Goal: Task Accomplishment & Management: Use online tool/utility

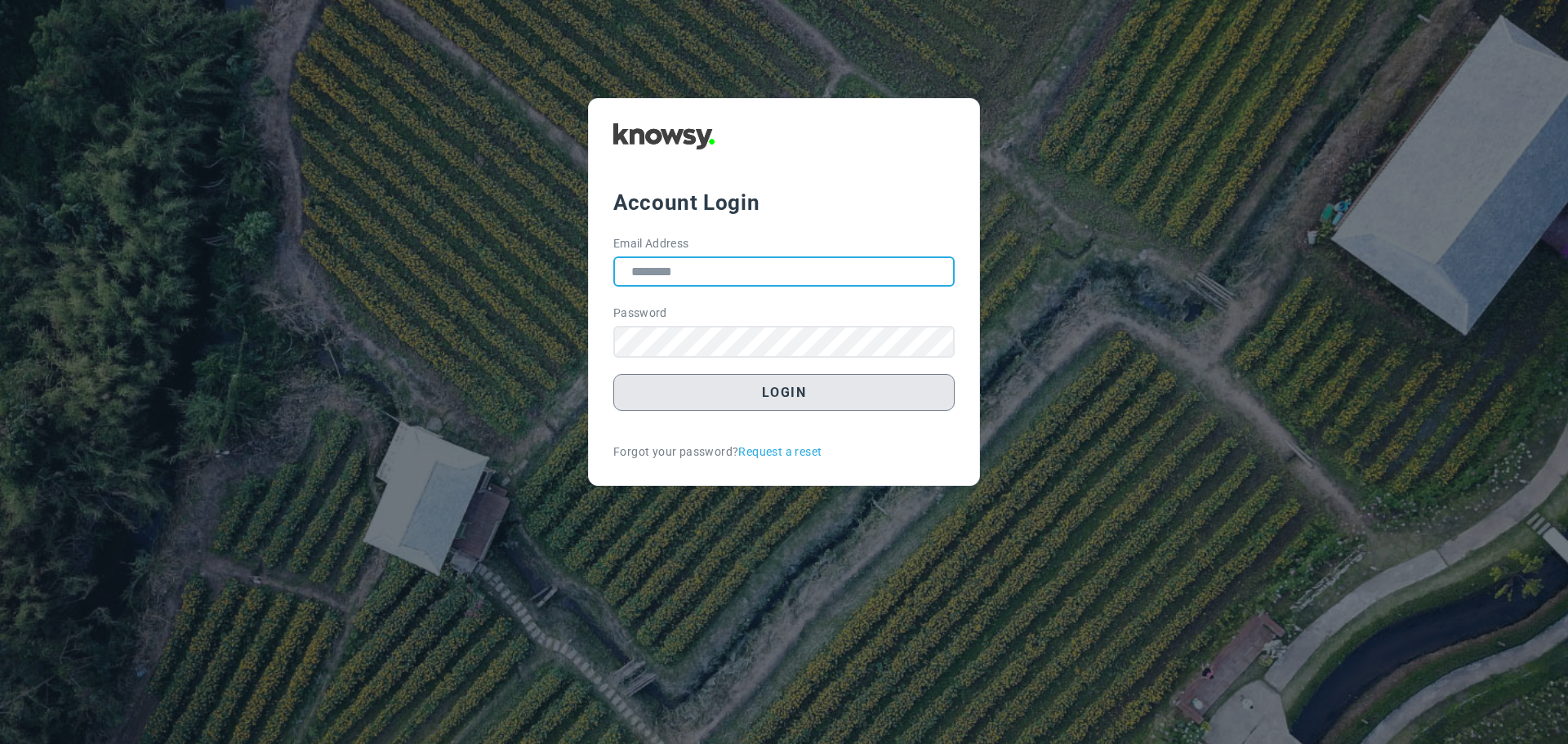
type input "**********"
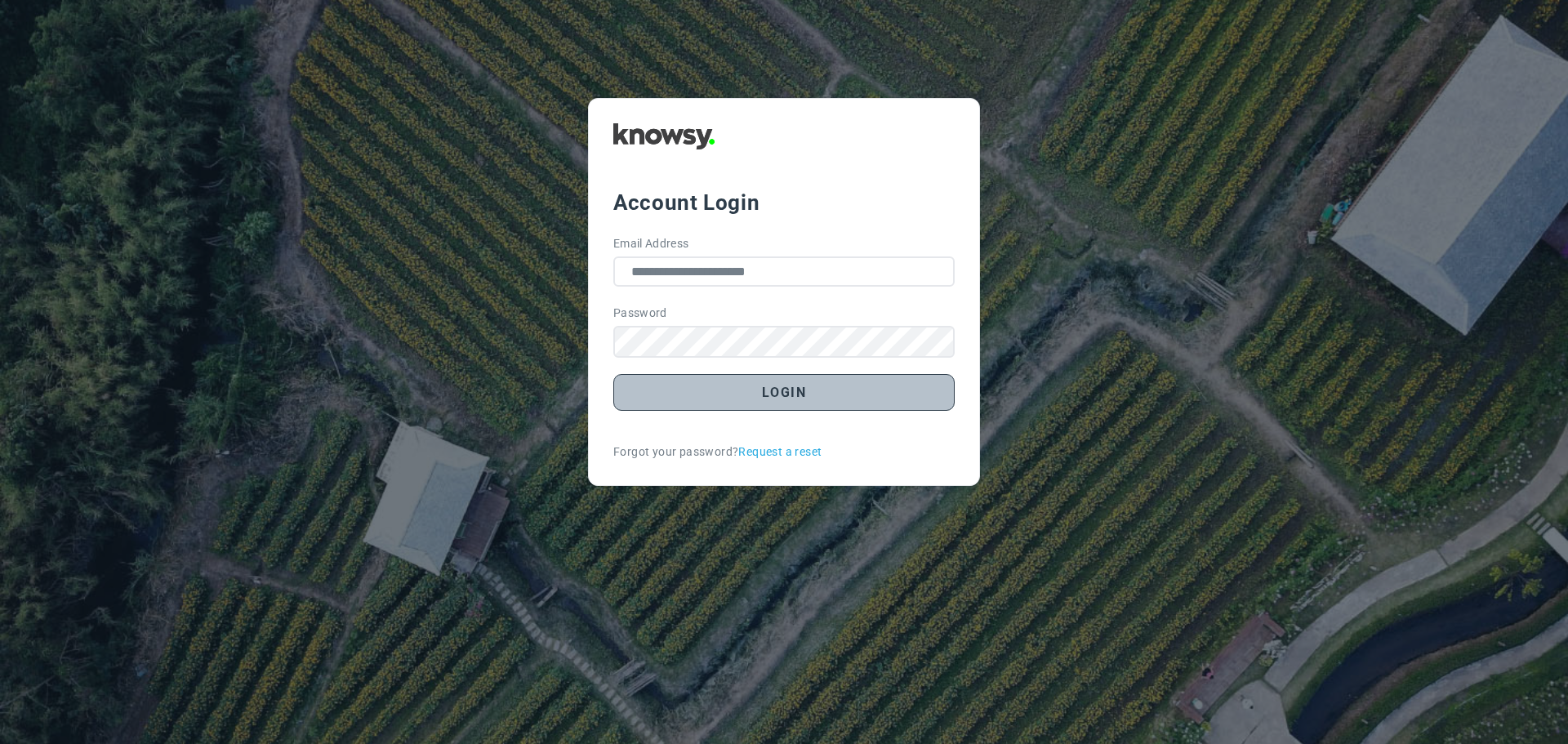
click at [784, 396] on button "Login" at bounding box center [784, 392] width 341 height 37
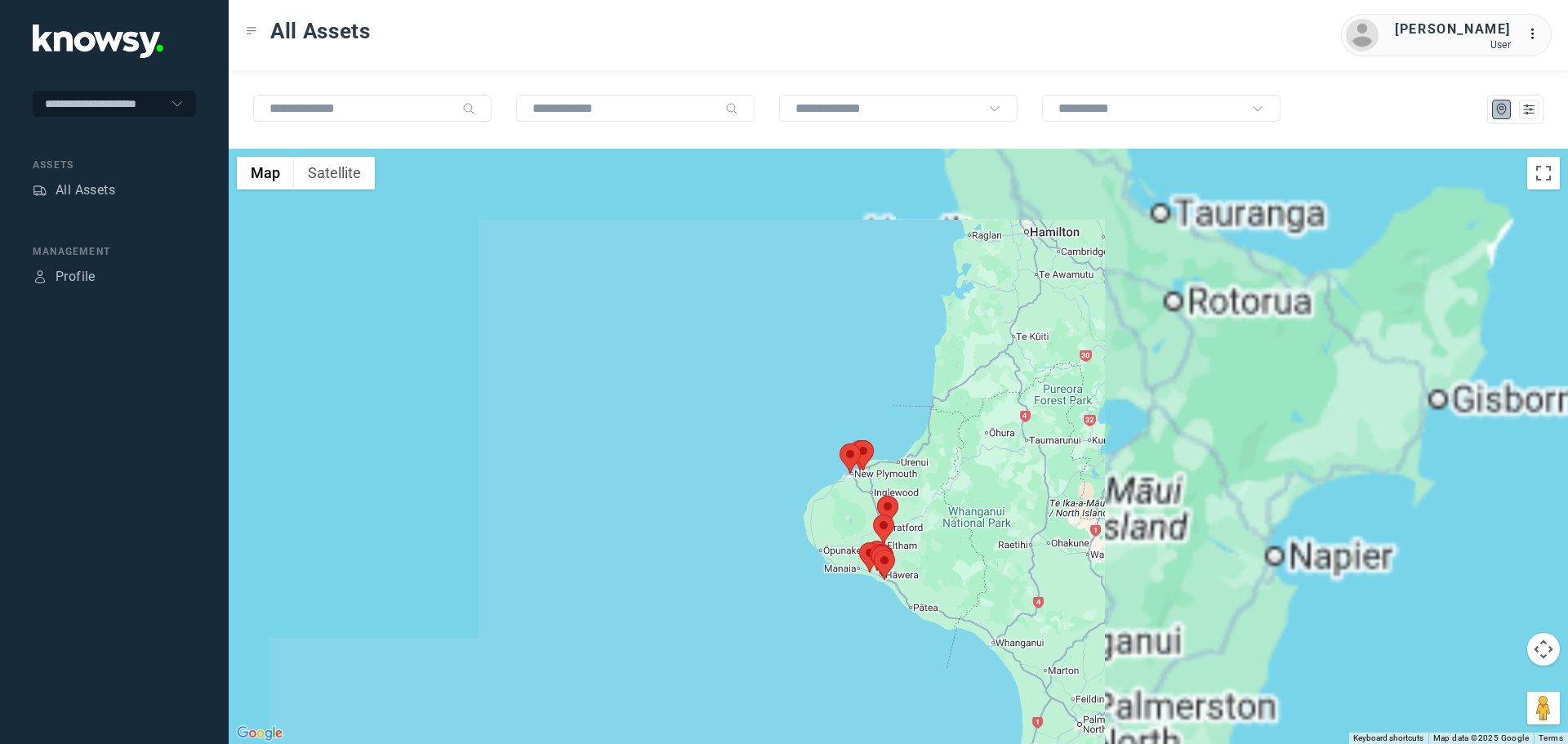
drag, startPoint x: 952, startPoint y: 523, endPoint x: 859, endPoint y: 503, distance: 95.1
click at [863, 509] on div at bounding box center [898, 446] width 1340 height 595
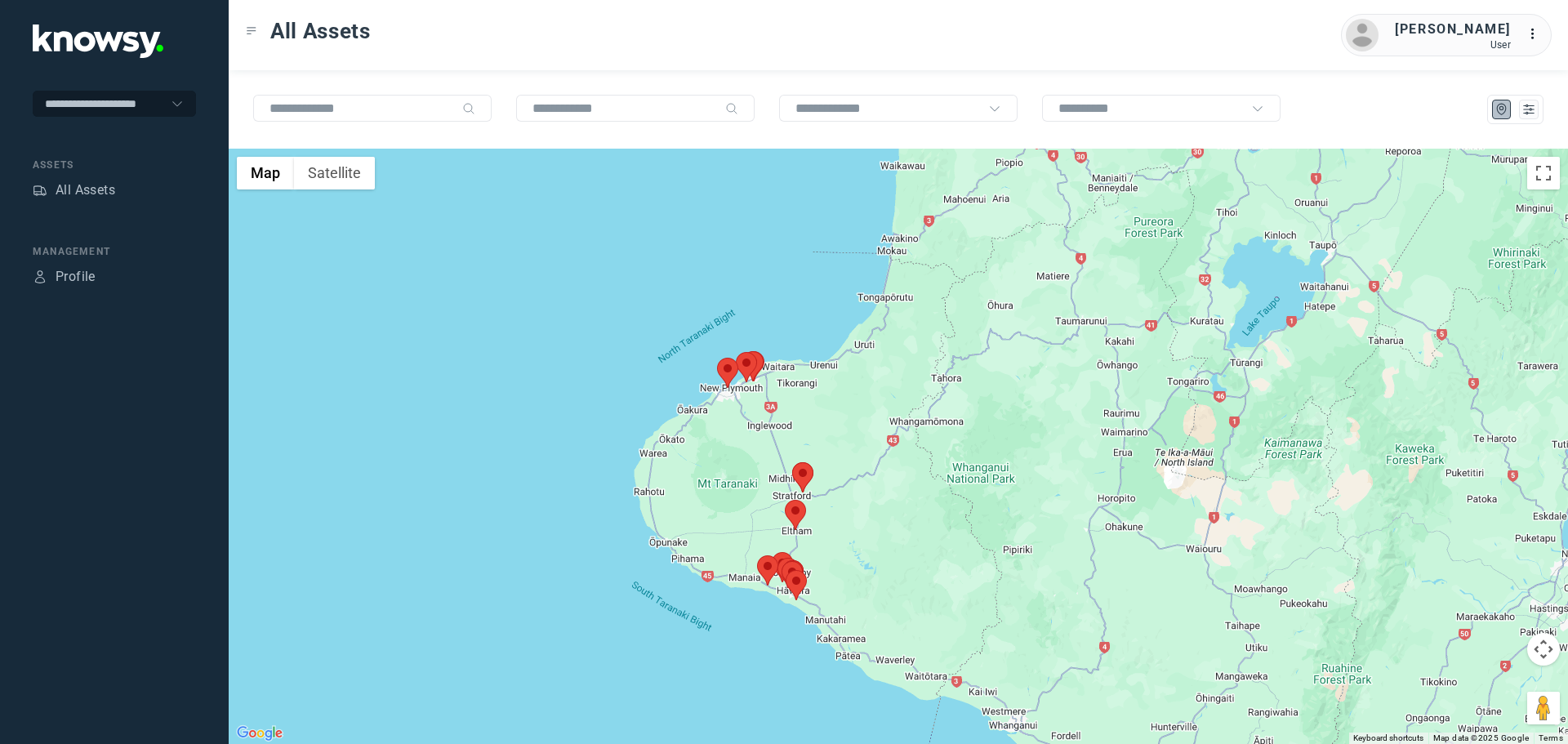
drag, startPoint x: 852, startPoint y: 524, endPoint x: 735, endPoint y: 471, distance: 128.4
click at [735, 471] on div at bounding box center [898, 446] width 1340 height 595
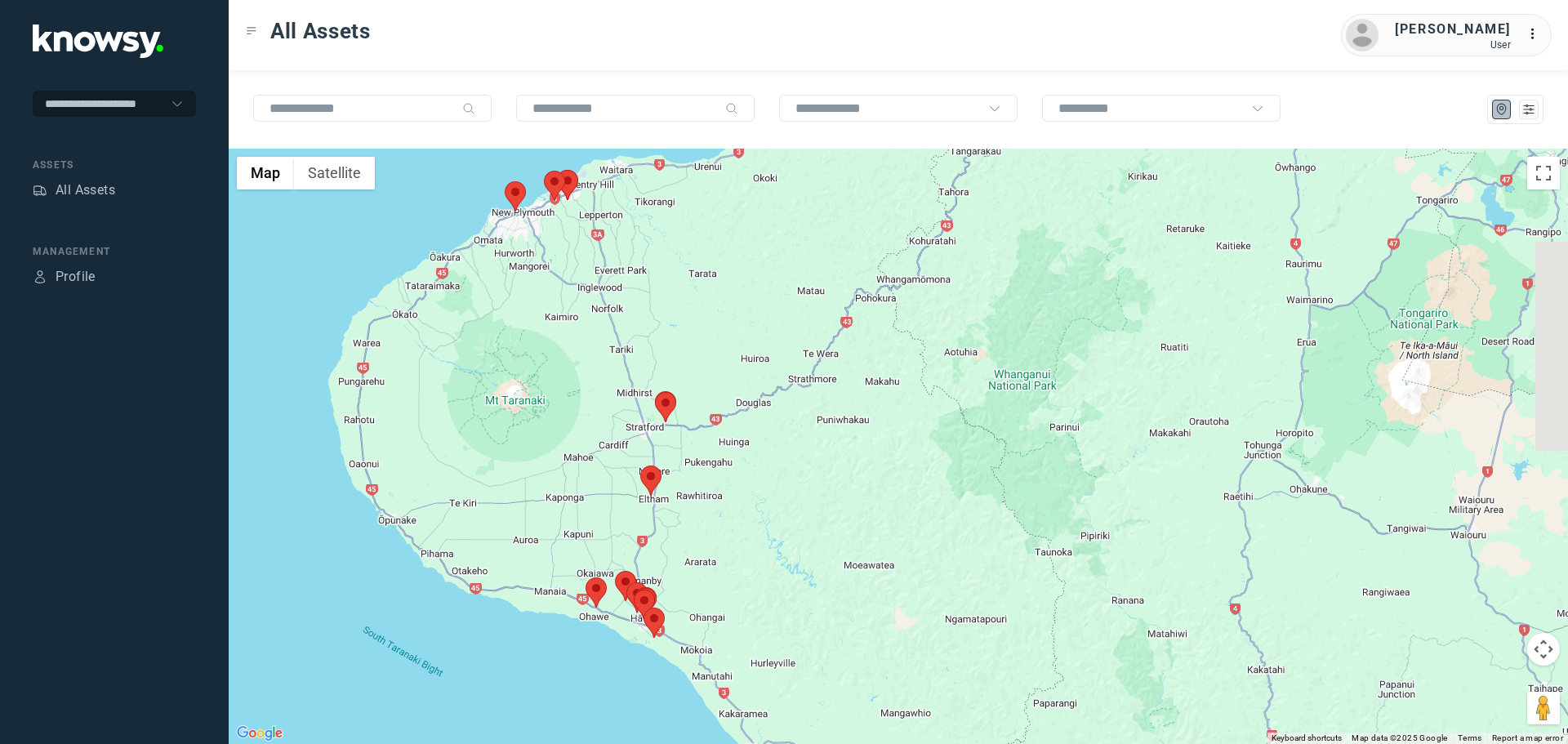
drag, startPoint x: 760, startPoint y: 554, endPoint x: 615, endPoint y: 458, distance: 173.9
click at [615, 458] on div at bounding box center [898, 446] width 1340 height 595
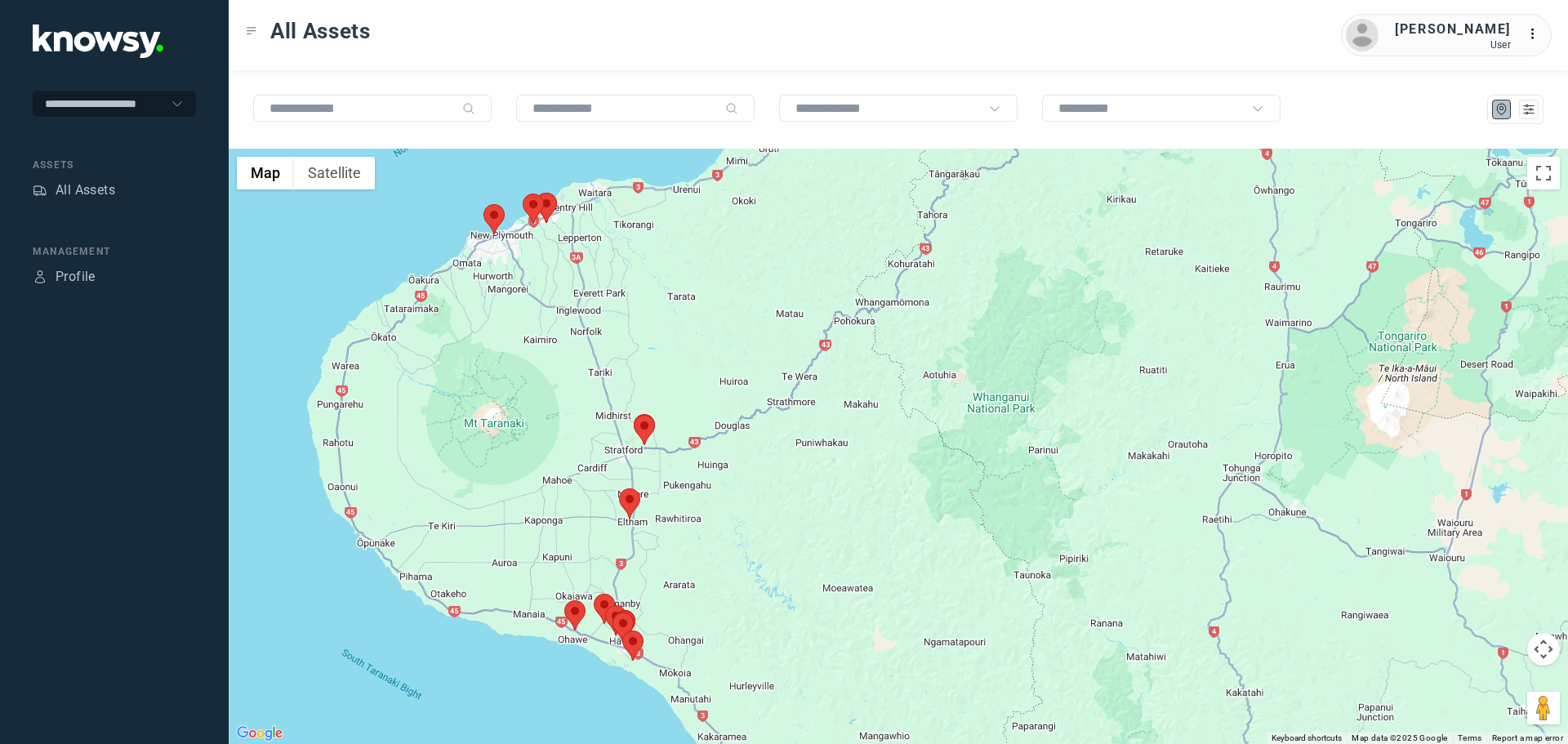
drag, startPoint x: 567, startPoint y: 412, endPoint x: 537, endPoint y: 441, distance: 41.7
click at [537, 441] on div at bounding box center [898, 446] width 1340 height 595
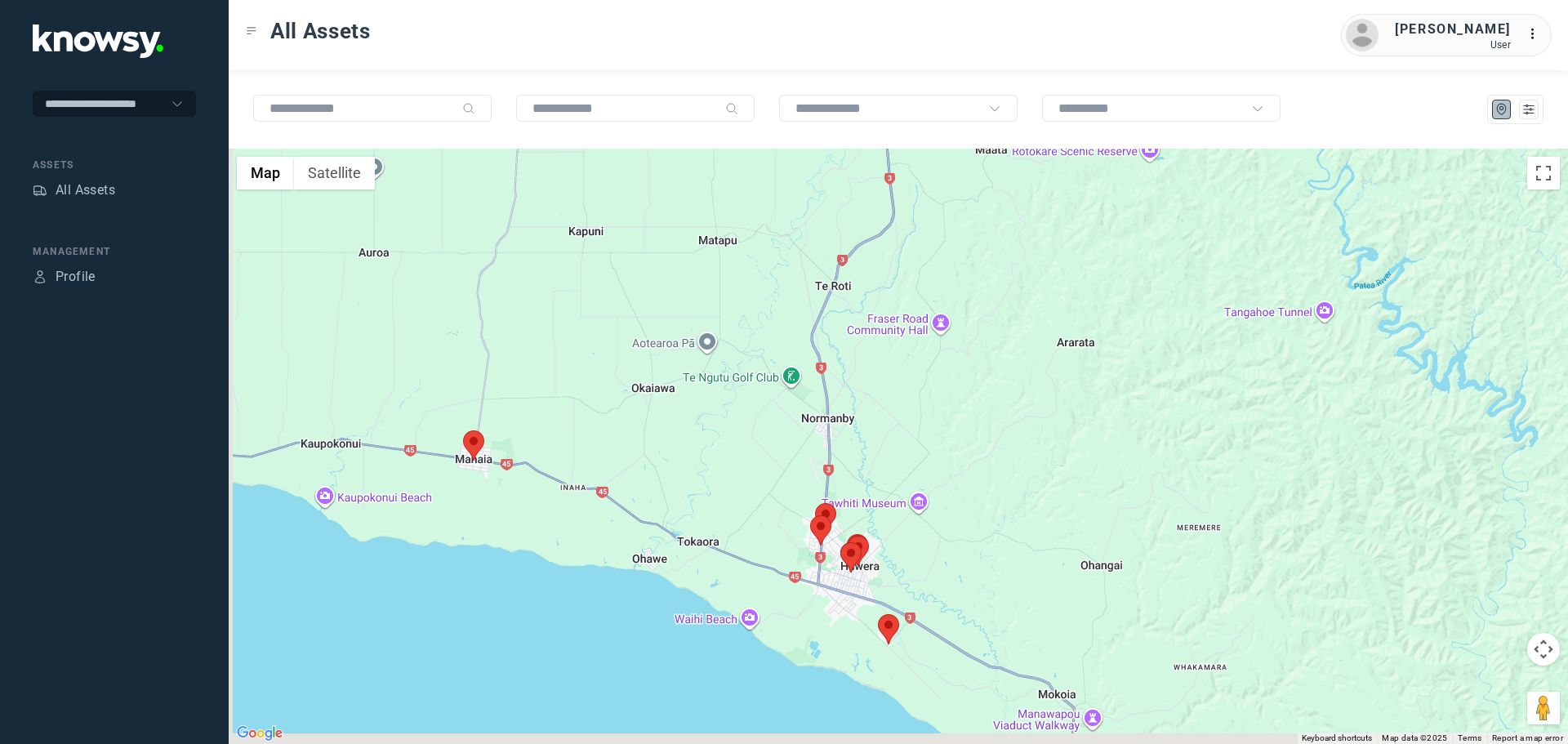
drag, startPoint x: 796, startPoint y: 573, endPoint x: 808, endPoint y: 440, distance: 133.5
click at [808, 440] on div at bounding box center [898, 446] width 1340 height 595
